Goal: Task Accomplishment & Management: Manage account settings

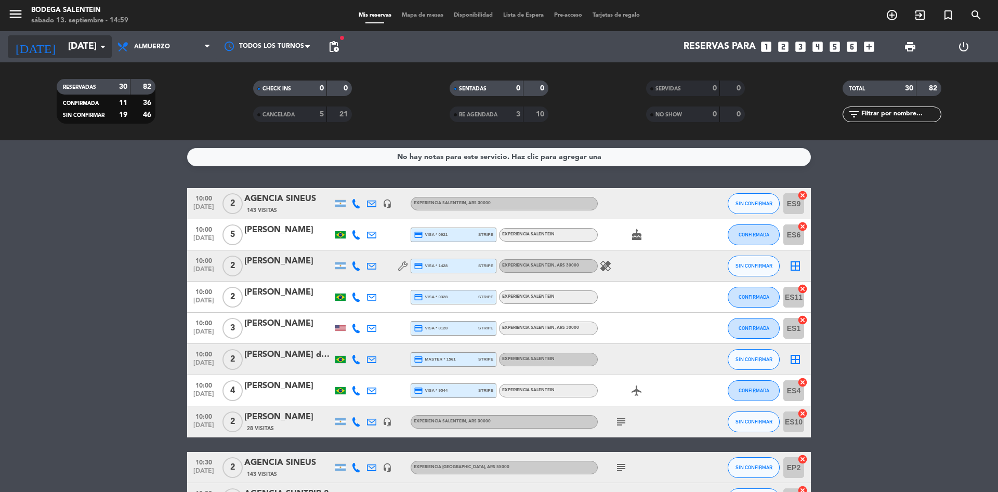
click at [71, 51] on input "[DATE]" at bounding box center [123, 46] width 121 height 21
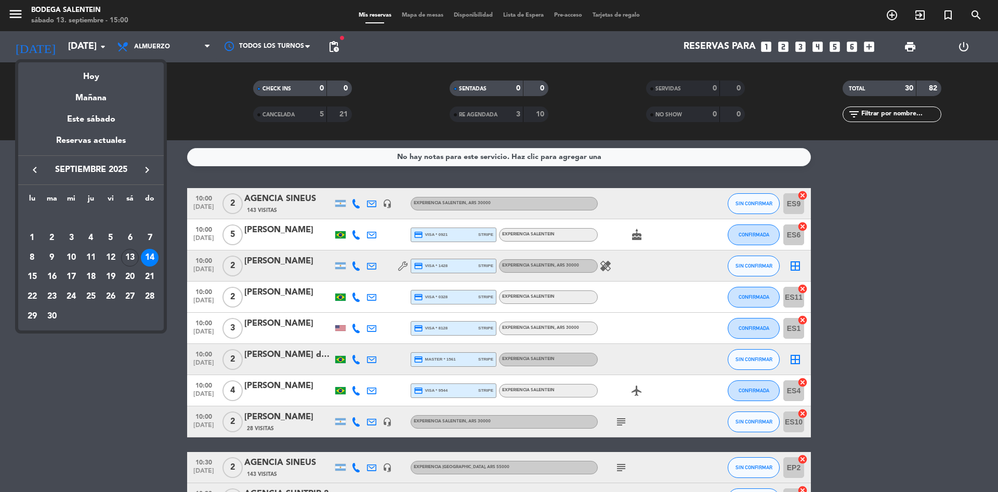
click at [149, 165] on icon "keyboard_arrow_right" at bounding box center [147, 170] width 12 height 12
click at [153, 239] on div "7" at bounding box center [150, 238] width 18 height 18
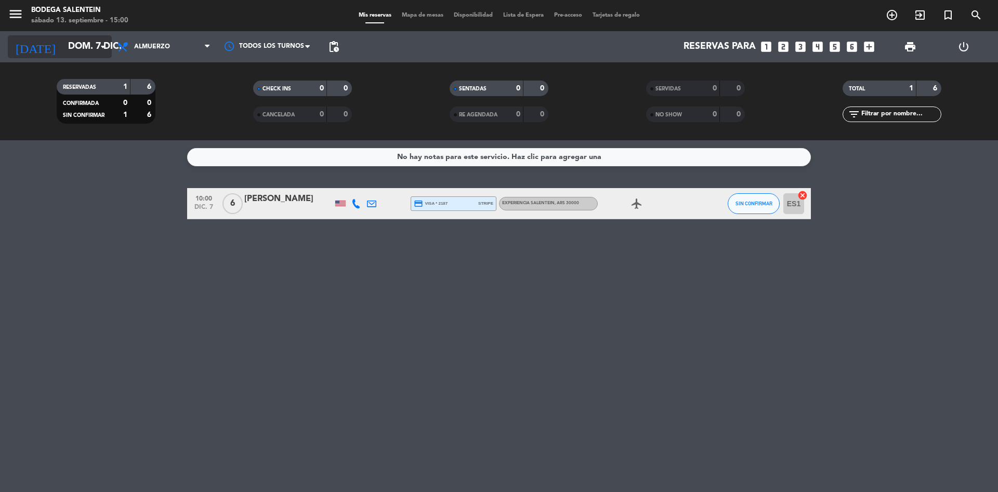
click at [63, 50] on input "dom. 7 dic." at bounding box center [123, 46] width 121 height 21
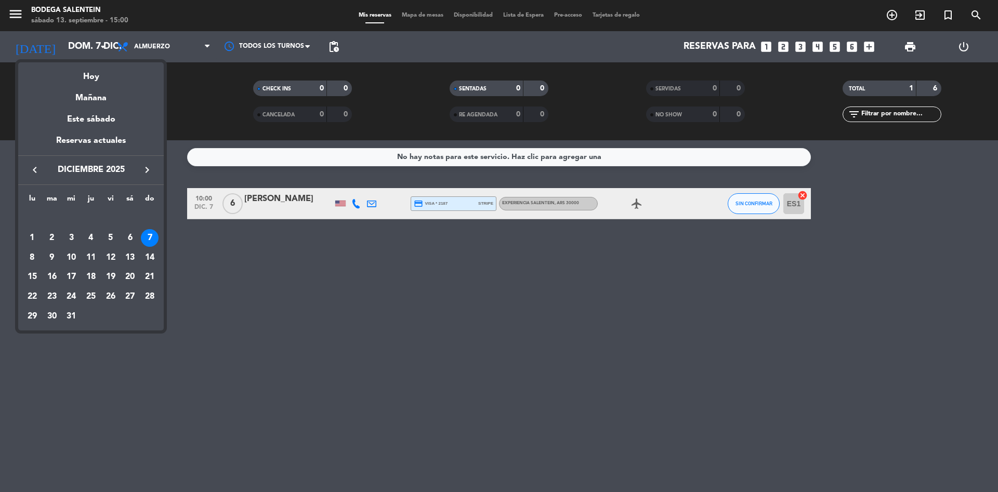
click at [32, 171] on icon "keyboard_arrow_left" at bounding box center [35, 170] width 12 height 12
click at [152, 277] on div "19" at bounding box center [150, 277] width 18 height 18
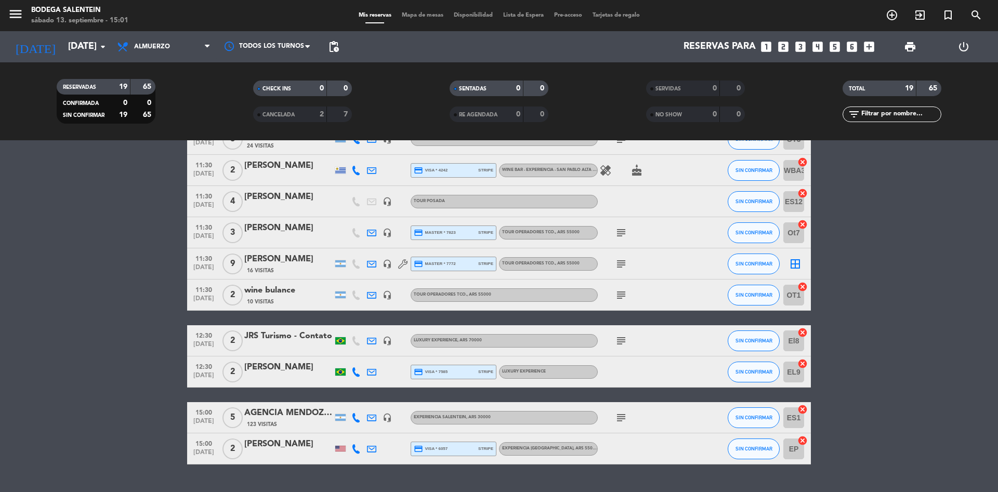
scroll to position [399, 0]
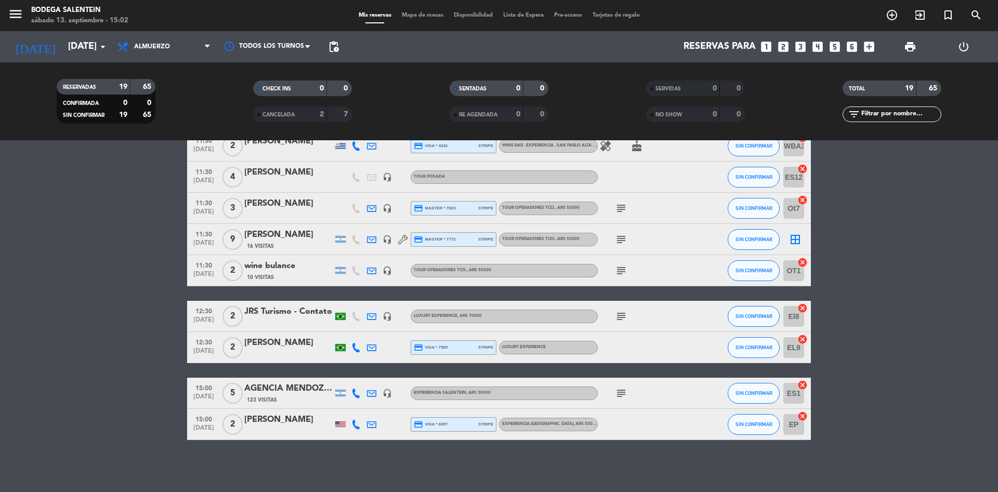
click at [118, 241] on bookings-row "10:00 [DATE] 4 AGENCIA [PERSON_NAME] WINE CAMP 123 Visitas headset_mic Experien…" at bounding box center [499, 115] width 998 height 651
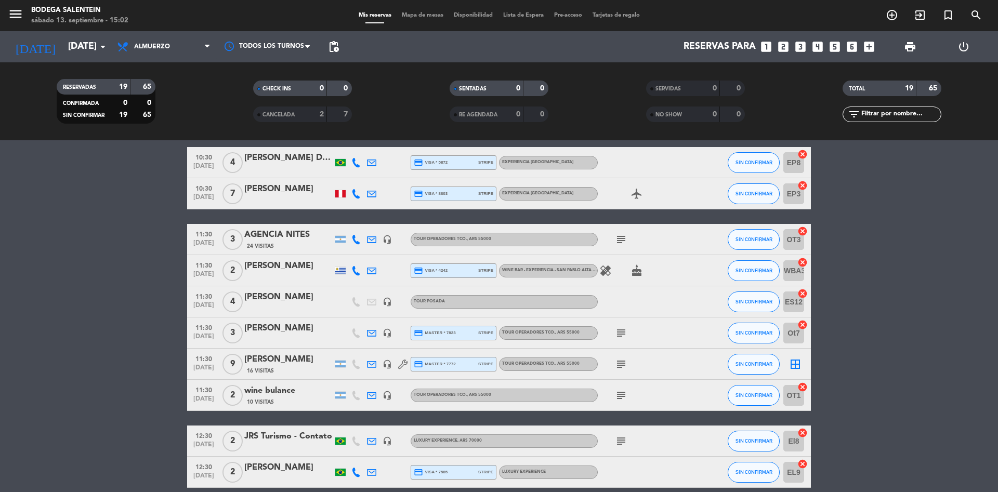
scroll to position [243, 0]
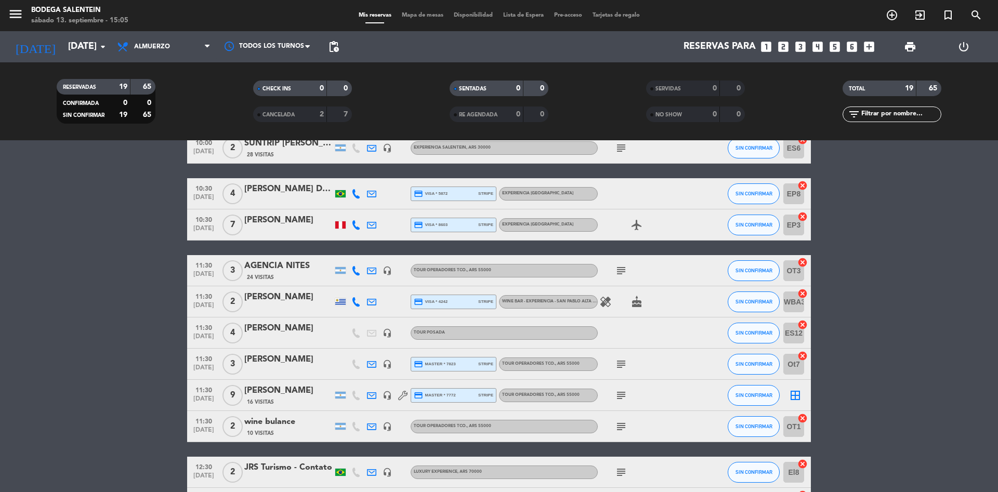
click at [932, 262] on bookings-row "10:00 [DATE] 4 AGENCIA [PERSON_NAME] WINE CAMP 123 Visitas headset_mic Experien…" at bounding box center [499, 270] width 998 height 651
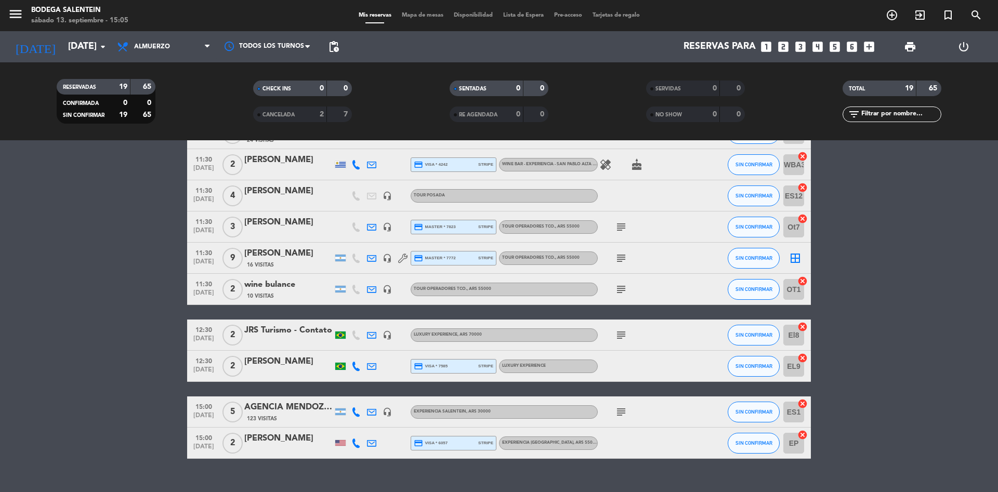
scroll to position [399, 0]
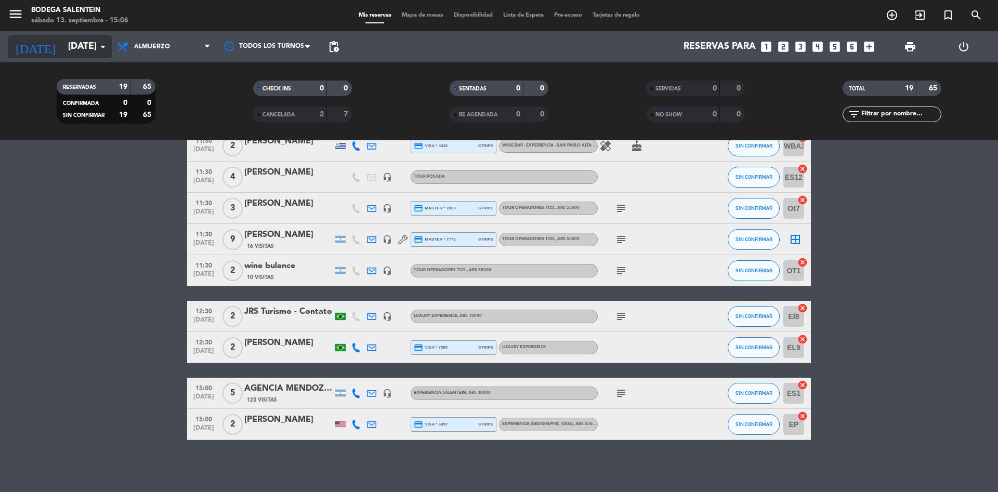
click at [66, 54] on input "[DATE]" at bounding box center [123, 46] width 121 height 21
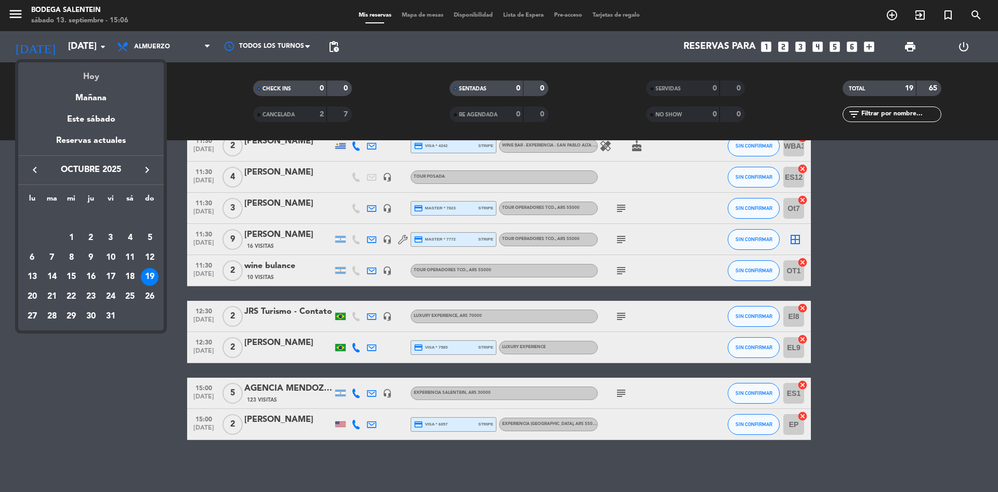
click at [97, 78] on div "Hoy" at bounding box center [90, 72] width 145 height 21
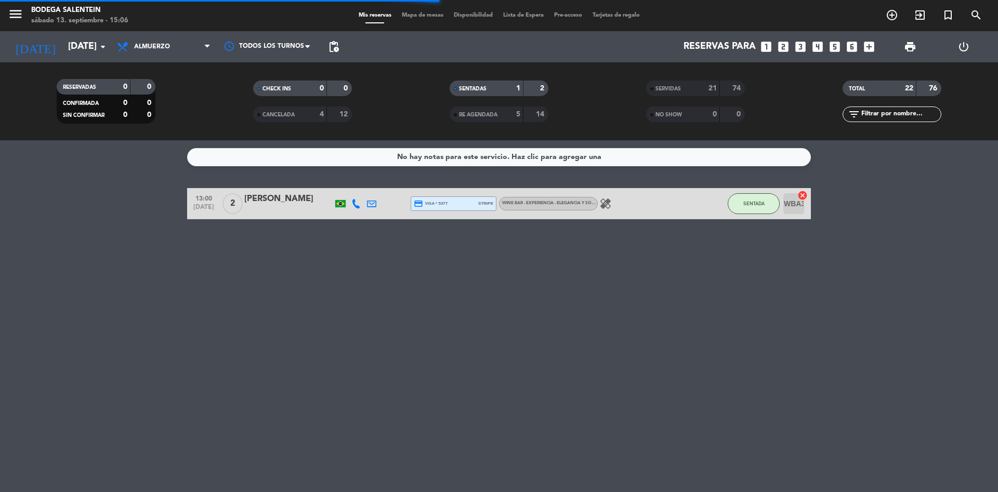
scroll to position [0, 0]
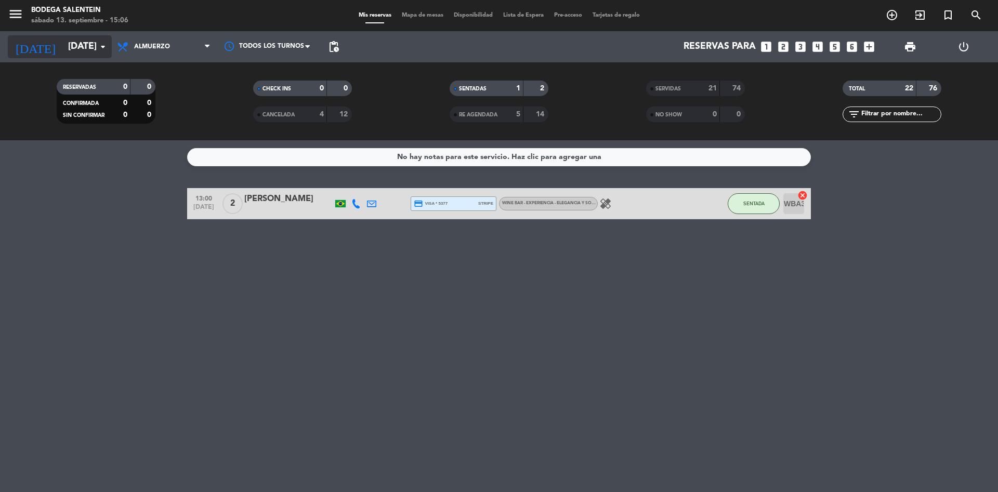
click at [63, 50] on input "[DATE]" at bounding box center [123, 46] width 121 height 21
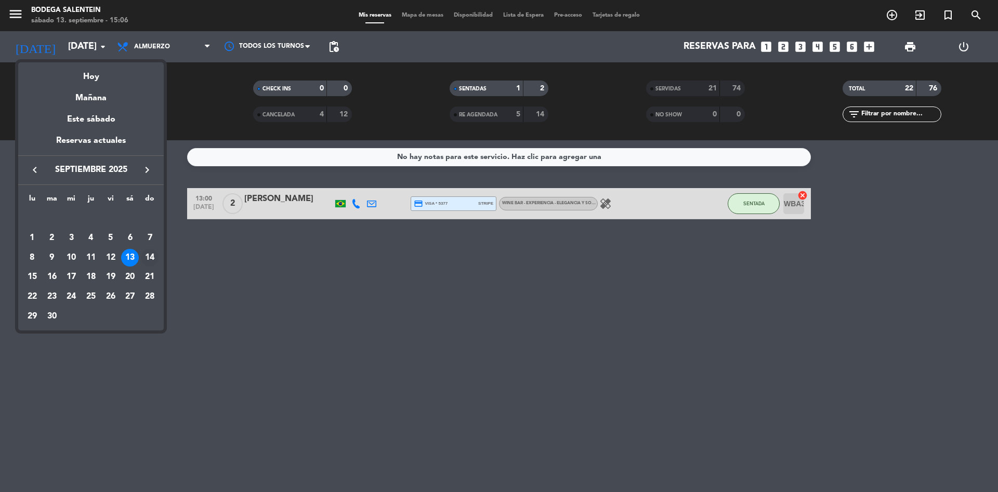
click at [149, 257] on div "14" at bounding box center [150, 258] width 18 height 18
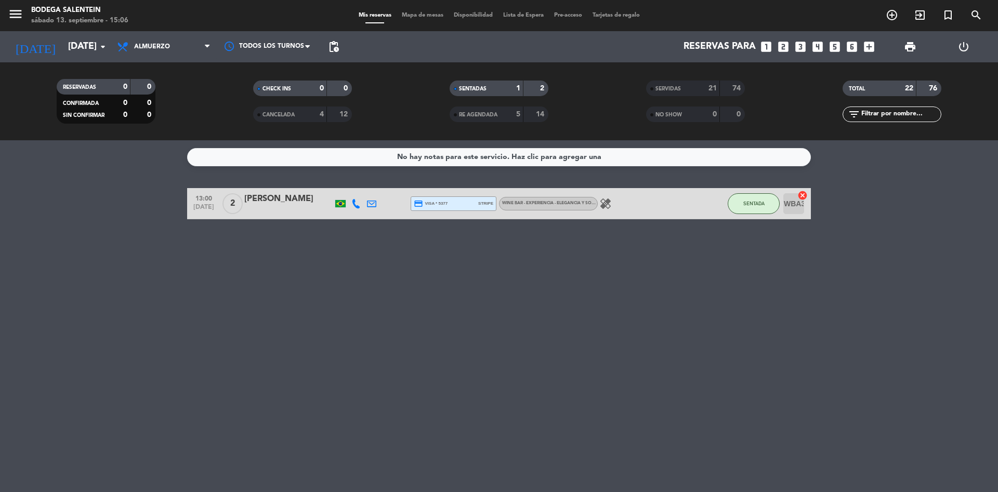
type input "[DATE]"
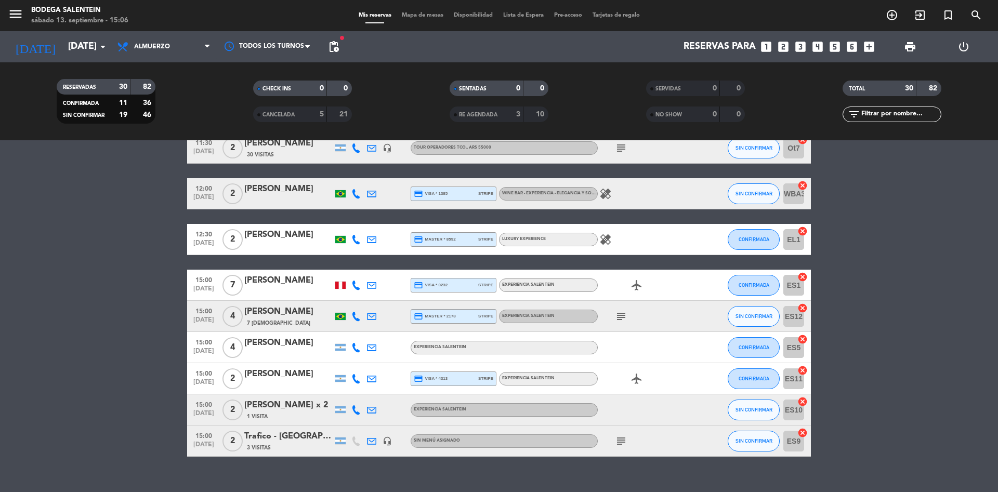
scroll to position [756, 0]
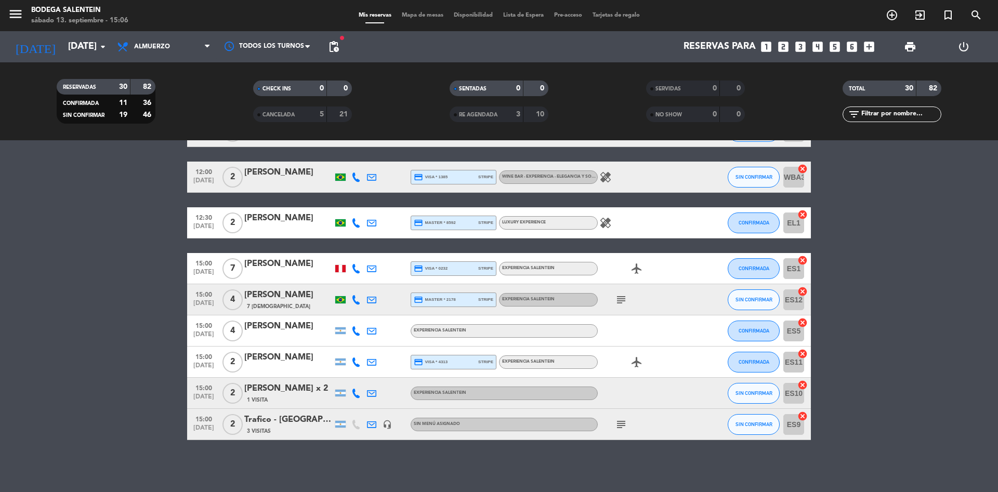
click at [281, 422] on div "Trafico - [GEOGRAPHIC_DATA] turismo" at bounding box center [288, 420] width 88 height 14
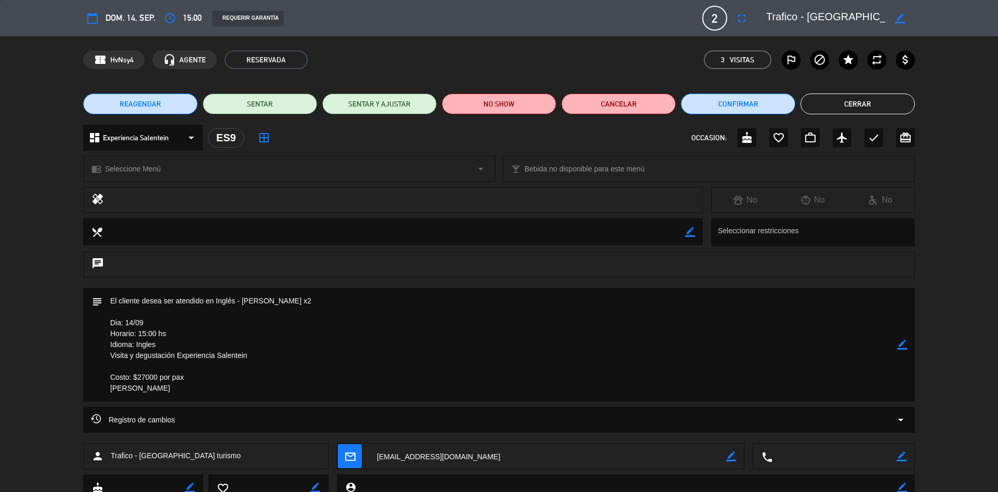
drag, startPoint x: 295, startPoint y: 302, endPoint x: 243, endPoint y: 293, distance: 52.9
click at [243, 293] on textarea at bounding box center [499, 345] width 795 height 114
click at [905, 344] on icon "border_color" at bounding box center [902, 345] width 10 height 10
click at [168, 296] on textarea at bounding box center [499, 345] width 795 height 114
type textarea "[PERSON_NAME] x2 -A-0168-00000403 Dia: 14/09 Horario: 15:00 hs Idioma: Ingles V…"
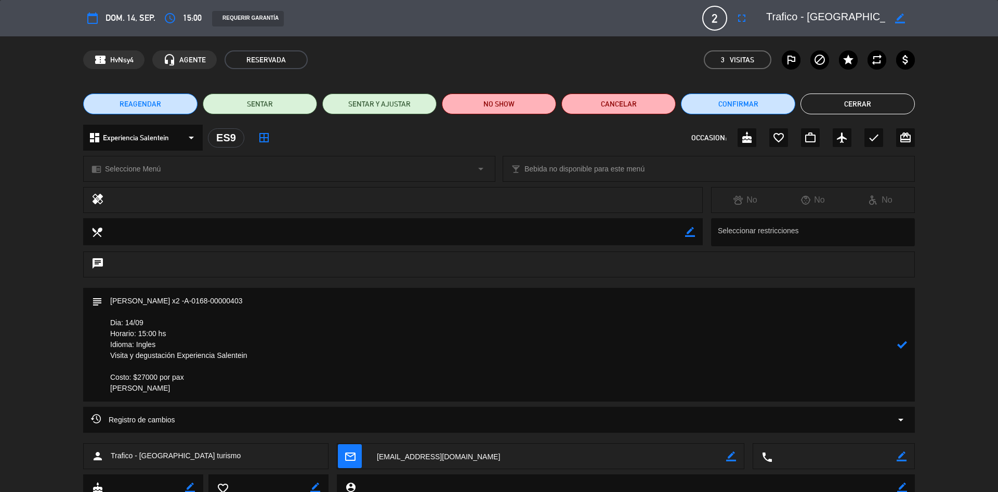
click at [901, 342] on icon at bounding box center [902, 345] width 10 height 10
click at [852, 104] on button "Cerrar" at bounding box center [857, 104] width 114 height 21
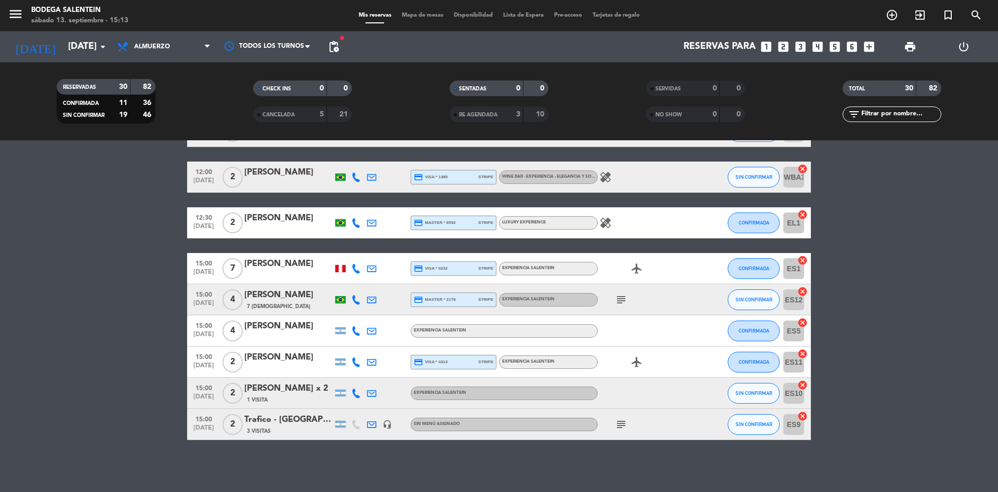
click at [281, 420] on div "Trafico - [GEOGRAPHIC_DATA] turismo" at bounding box center [288, 420] width 88 height 14
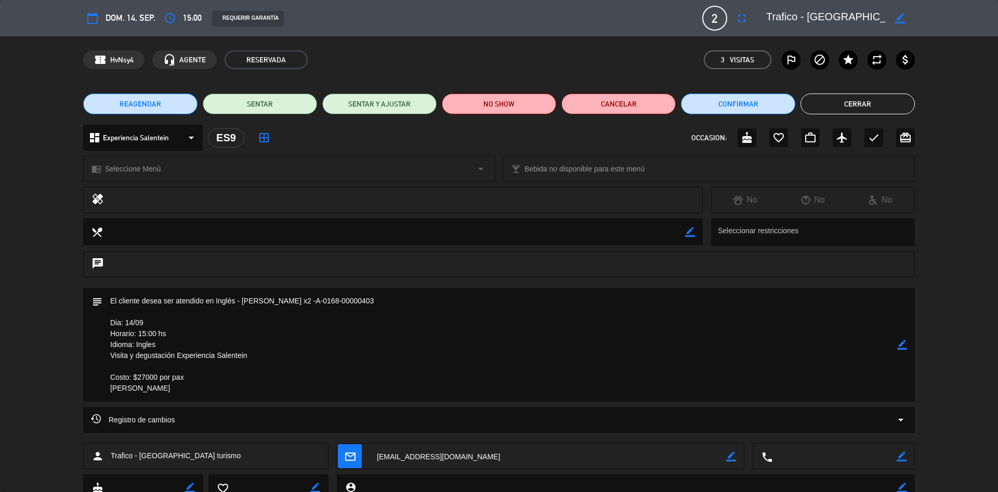
drag, startPoint x: 289, startPoint y: 300, endPoint x: 241, endPoint y: 298, distance: 48.9
click at [241, 298] on textarea at bounding box center [499, 345] width 795 height 114
click at [670, 434] on div "Registro de cambios arrow_drop_down" at bounding box center [499, 425] width 998 height 36
click at [680, 455] on textarea at bounding box center [547, 457] width 357 height 26
click at [377, 326] on textarea at bounding box center [499, 345] width 795 height 114
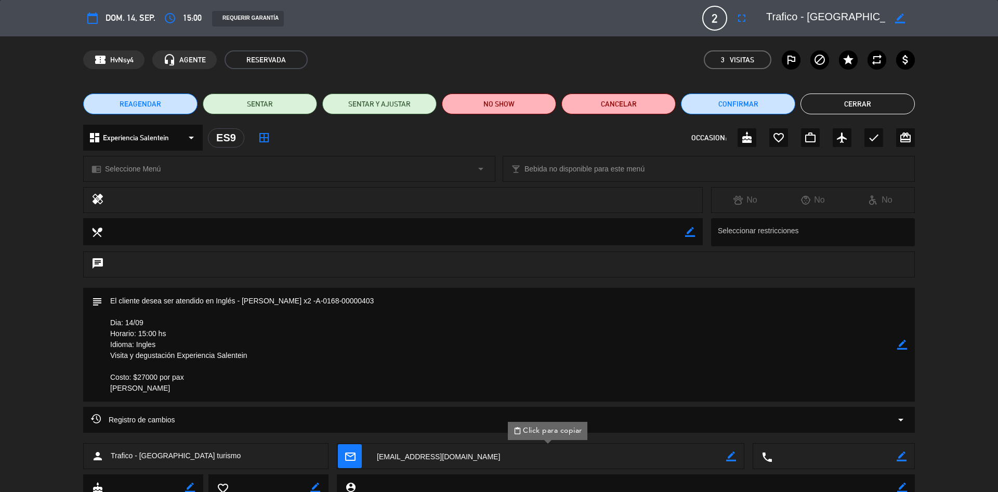
drag, startPoint x: 294, startPoint y: 301, endPoint x: 240, endPoint y: 299, distance: 53.6
click at [240, 299] on textarea at bounding box center [499, 345] width 795 height 114
click at [841, 104] on button "Cerrar" at bounding box center [857, 104] width 114 height 21
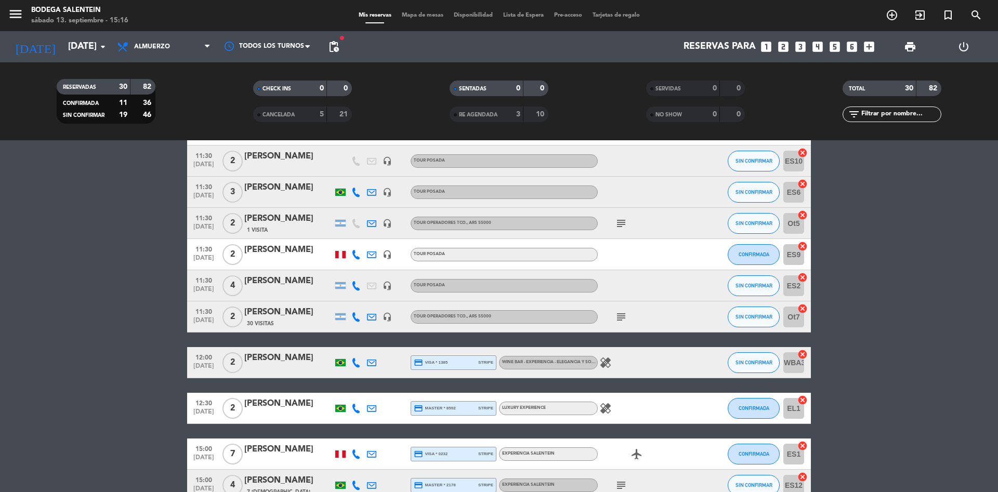
scroll to position [569, 0]
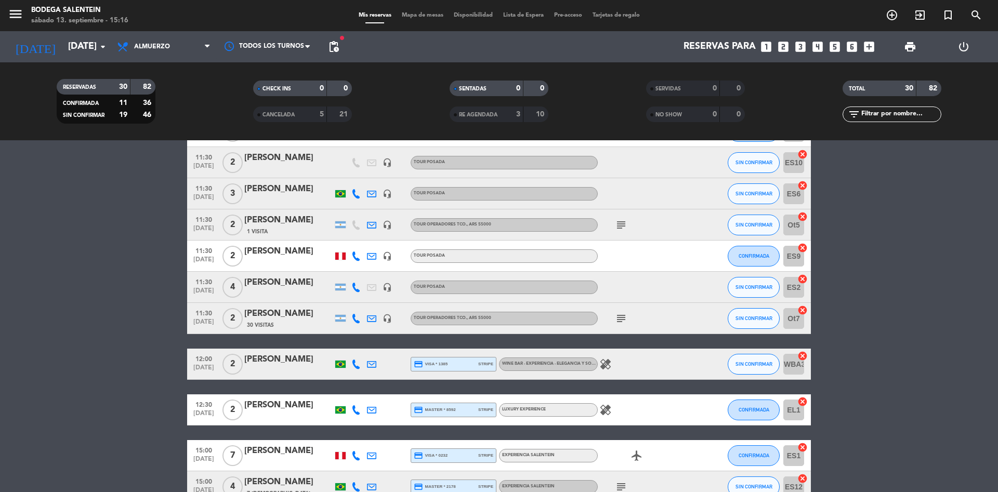
click at [615, 224] on icon "subject" at bounding box center [621, 225] width 12 height 12
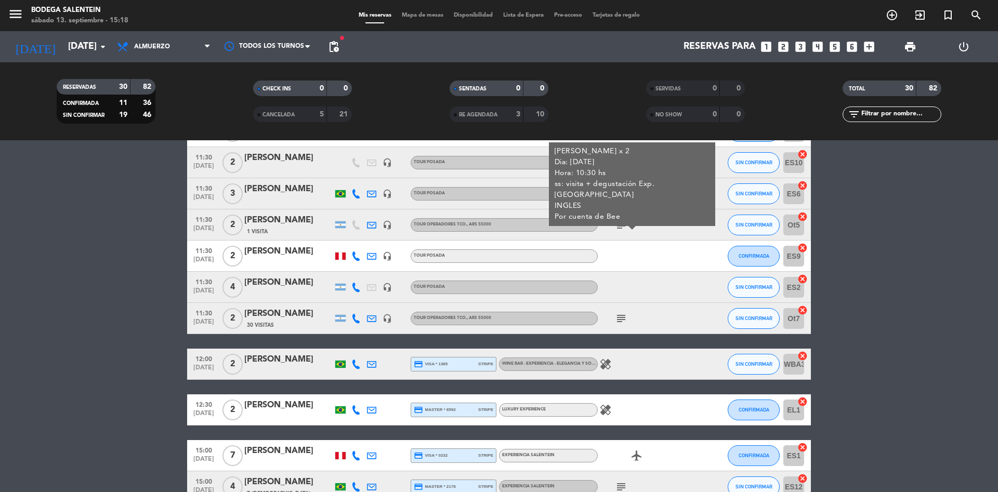
click at [287, 223] on div "[PERSON_NAME]" at bounding box center [288, 221] width 88 height 14
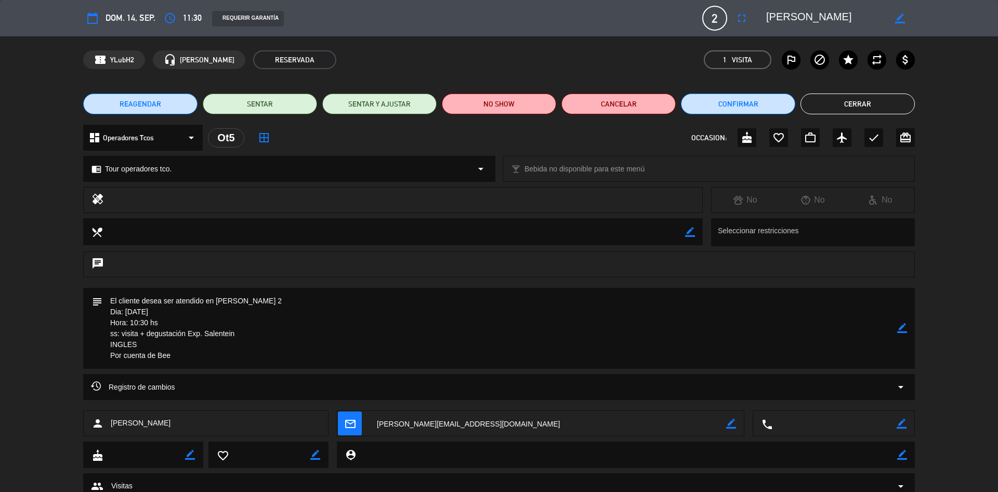
click at [902, 328] on icon "border_color" at bounding box center [902, 328] width 10 height 10
click at [189, 298] on textarea at bounding box center [499, 328] width 795 height 81
paste textarea "A-0168-00000404"
type textarea "[PERSON_NAME] x 2-A-0168-00000404 Dia: [PERSON_NAME][DATE] Hora: 10:30 hs ss: v…"
click at [905, 328] on icon at bounding box center [902, 328] width 10 height 10
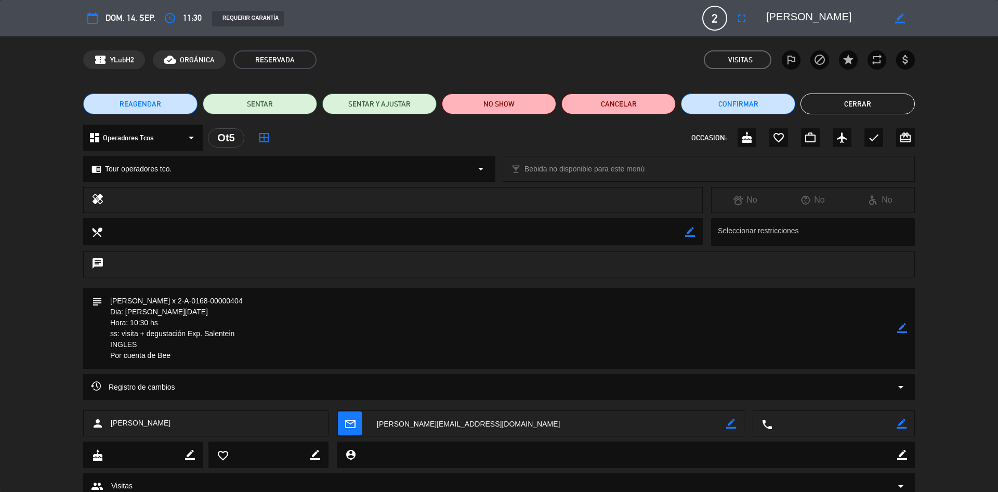
drag, startPoint x: 183, startPoint y: 301, endPoint x: 111, endPoint y: 298, distance: 71.8
click at [111, 298] on textarea at bounding box center [499, 328] width 795 height 81
click at [857, 110] on button "Cerrar" at bounding box center [857, 104] width 114 height 21
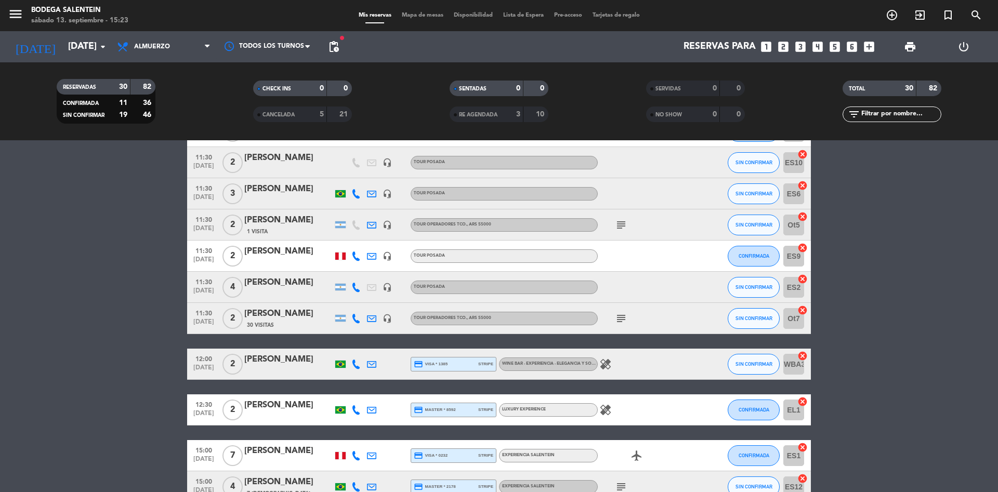
click at [902, 241] on bookings-row "10:00 [DATE] 2 AGENCIA [PERSON_NAME] 143 Visitas headset_mic Experiencia Salent…" at bounding box center [499, 123] width 998 height 1008
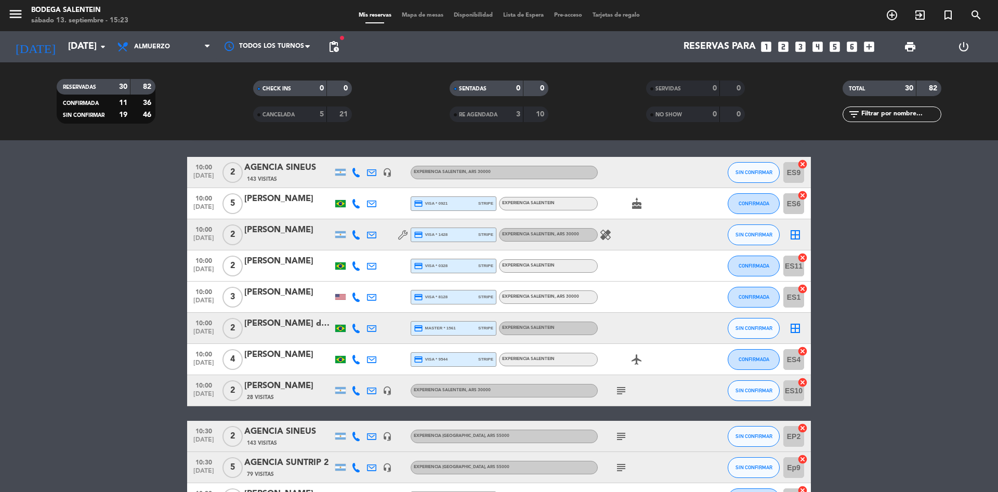
scroll to position [62, 0]
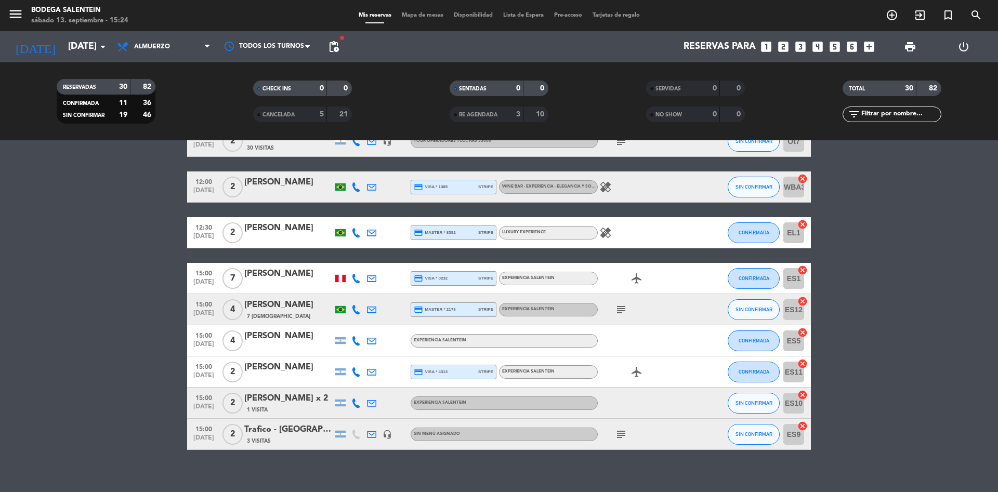
scroll to position [756, 0]
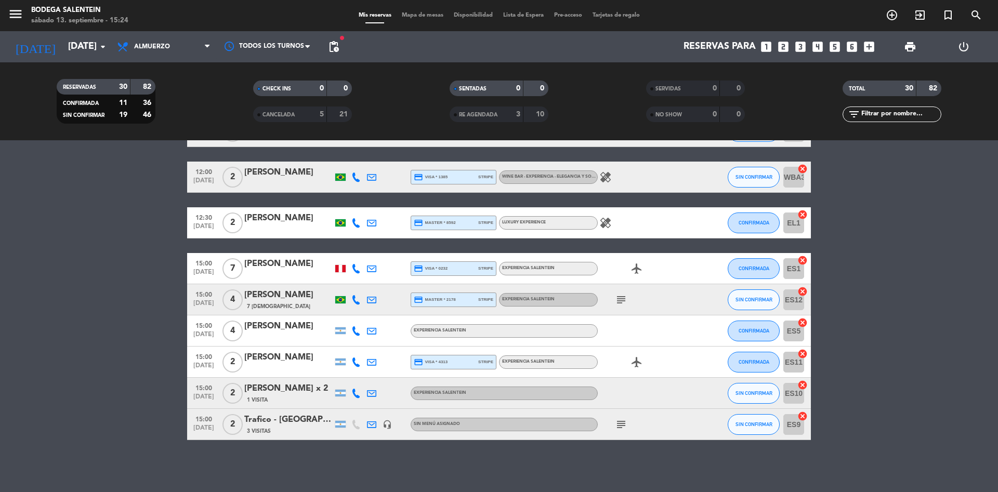
click at [620, 304] on icon "subject" at bounding box center [621, 300] width 12 height 12
click at [301, 285] on div "15:00 [DATE] 4 [PERSON_NAME] 7 Visitas credit_card master * 2178 stripe Experie…" at bounding box center [499, 299] width 624 height 31
click at [294, 295] on div "[PERSON_NAME]" at bounding box center [288, 295] width 88 height 14
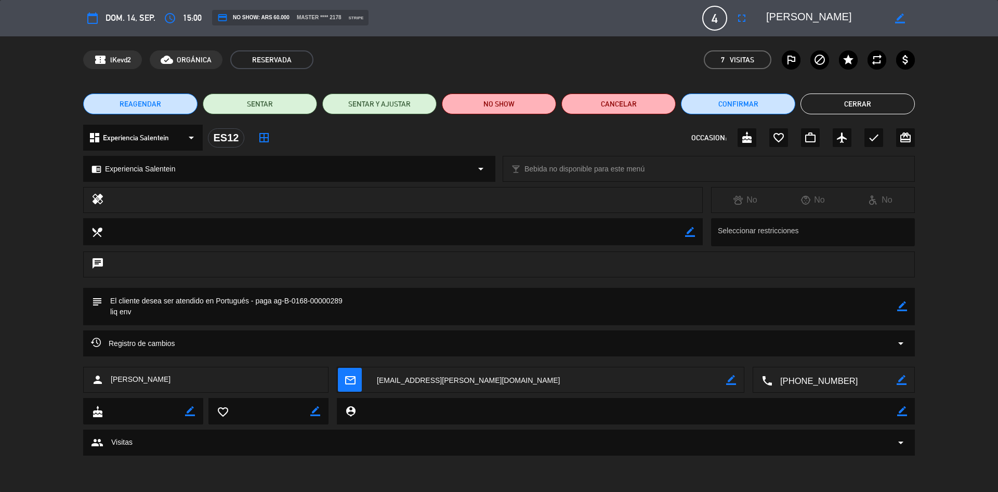
drag, startPoint x: 368, startPoint y: 308, endPoint x: 285, endPoint y: 299, distance: 84.2
click at [285, 299] on textarea at bounding box center [499, 306] width 795 height 37
click at [380, 288] on textarea at bounding box center [499, 306] width 795 height 37
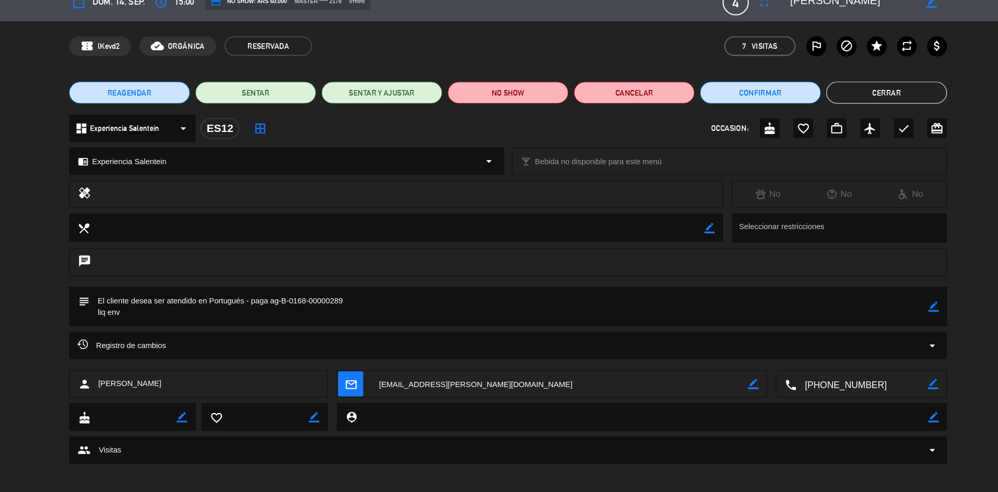
drag, startPoint x: 348, startPoint y: 297, endPoint x: 284, endPoint y: 300, distance: 64.0
click at [284, 300] on textarea at bounding box center [499, 306] width 795 height 37
